Goal: Information Seeking & Learning: Learn about a topic

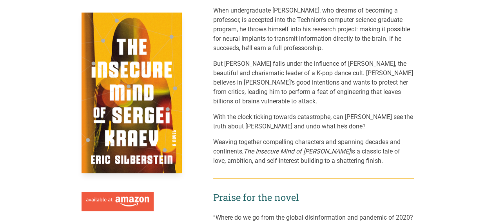
scroll to position [175, 0]
click at [116, 116] on img at bounding box center [132, 93] width 100 height 161
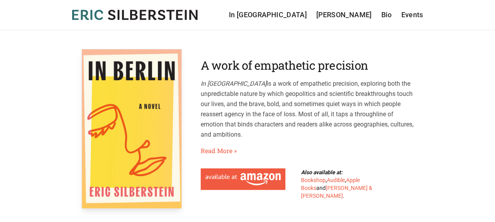
drag, startPoint x: 214, startPoint y: 14, endPoint x: 65, endPoint y: 15, distance: 148.2
click at [65, 15] on header "[PERSON_NAME] In [GEOGRAPHIC_DATA] [PERSON_NAME] Bio Events In [GEOGRAPHIC_DATA…" at bounding box center [247, 15] width 495 height 30
click at [346, 14] on link "[PERSON_NAME]" at bounding box center [344, 14] width 56 height 11
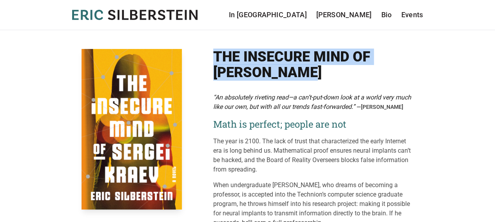
drag, startPoint x: 216, startPoint y: 51, endPoint x: 307, endPoint y: 69, distance: 93.2
click at [307, 69] on h1 "The Insecure Mind of [PERSON_NAME]" at bounding box center [313, 64] width 201 height 31
copy h1 "The Insecure Mind of [PERSON_NAME]"
click at [307, 14] on link "In [GEOGRAPHIC_DATA]" at bounding box center [268, 14] width 78 height 11
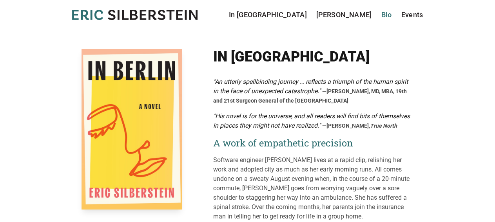
click at [384, 13] on link "Bio" at bounding box center [386, 14] width 11 height 11
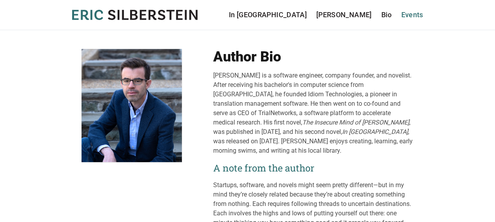
click at [411, 14] on link "Events" at bounding box center [412, 14] width 22 height 11
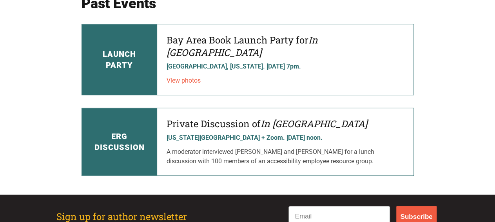
scroll to position [269, 0]
